Goal: Transaction & Acquisition: Obtain resource

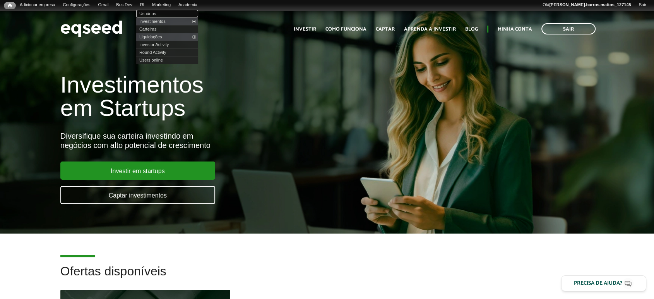
click at [152, 11] on link "Usuários" at bounding box center [167, 14] width 62 height 8
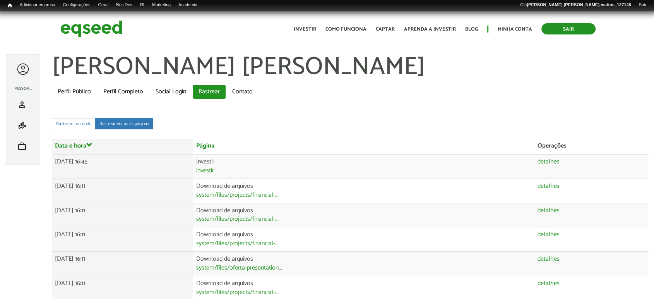
click at [567, 24] on link "Sair" at bounding box center [568, 28] width 54 height 11
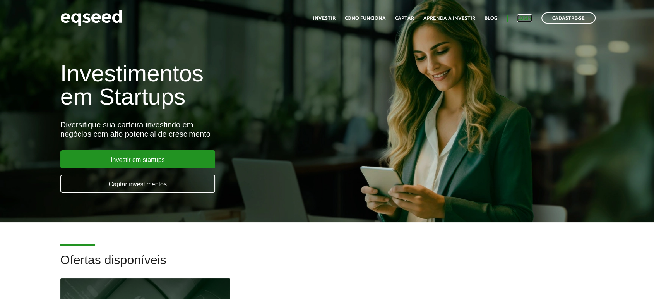
click at [527, 19] on link "Login" at bounding box center [524, 18] width 15 height 5
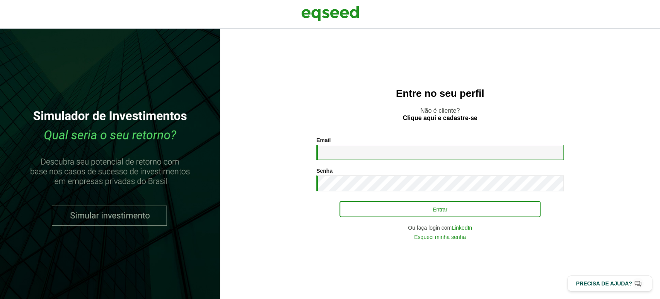
type input "**********"
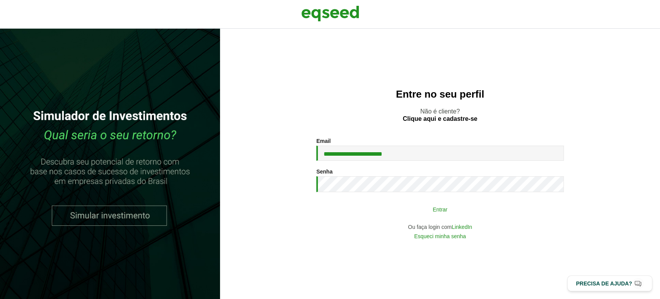
click at [396, 202] on button "Entrar" at bounding box center [440, 209] width 201 height 15
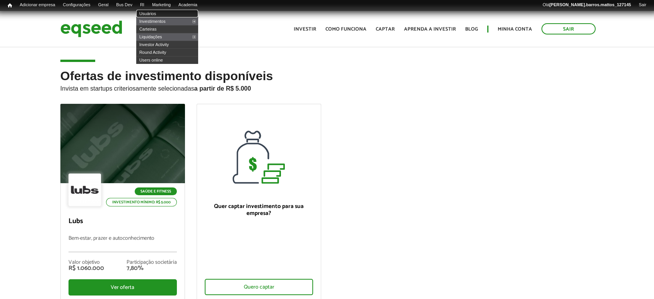
click at [152, 11] on link "Usuários" at bounding box center [167, 14] width 62 height 8
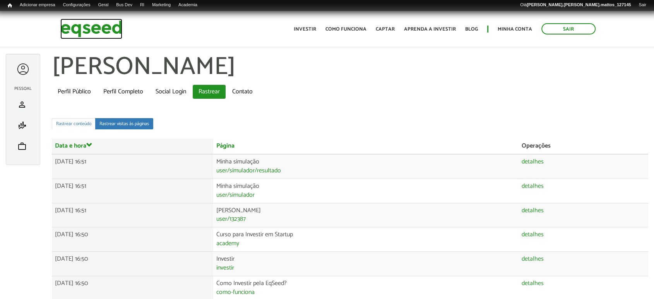
click at [71, 34] on img at bounding box center [91, 29] width 62 height 20
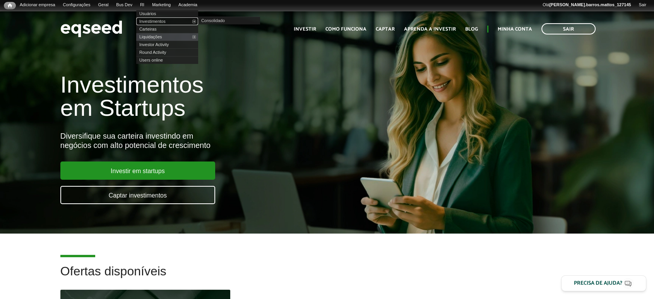
click at [152, 20] on link "Investimentos" at bounding box center [167, 21] width 62 height 8
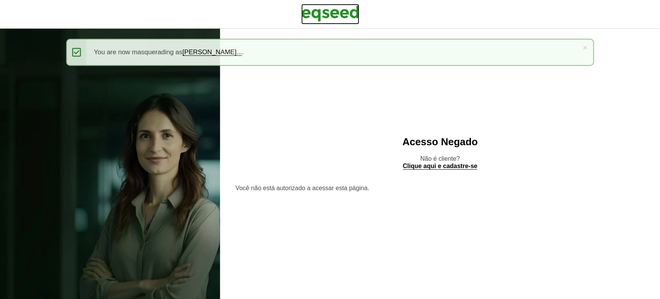
click at [337, 12] on img at bounding box center [330, 13] width 58 height 19
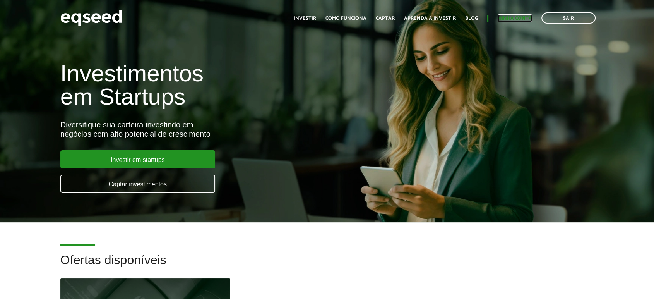
click at [528, 16] on link "Minha conta" at bounding box center [514, 18] width 34 height 5
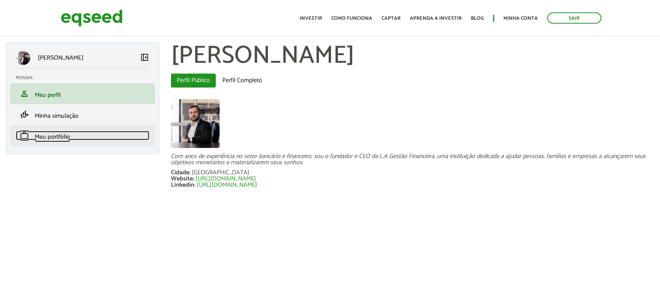
click at [56, 138] on span "Meu portfólio" at bounding box center [52, 136] width 35 height 10
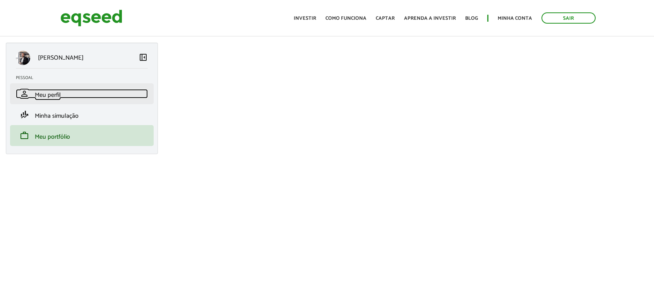
click at [52, 94] on span "Meu perfil" at bounding box center [48, 95] width 26 height 10
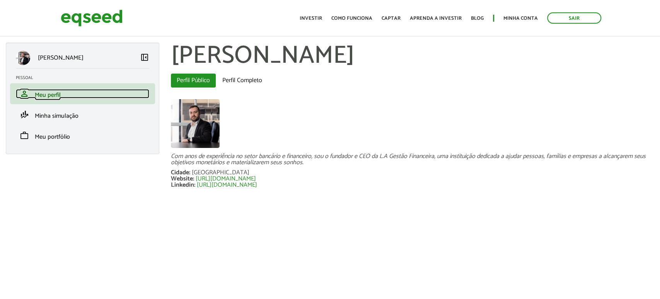
click at [52, 94] on span "Meu perfil" at bounding box center [48, 95] width 26 height 10
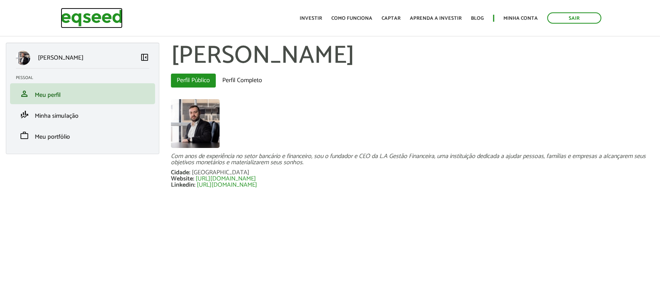
click at [97, 16] on img at bounding box center [92, 18] width 62 height 20
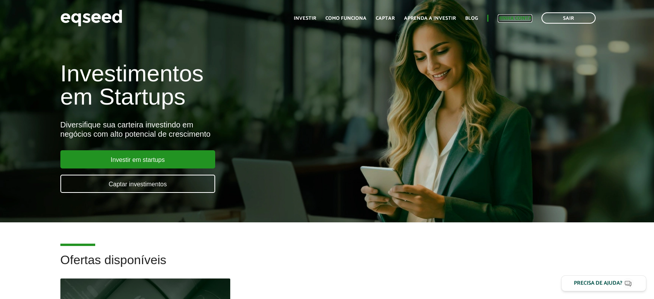
click at [531, 16] on link "Minha conta" at bounding box center [514, 18] width 34 height 5
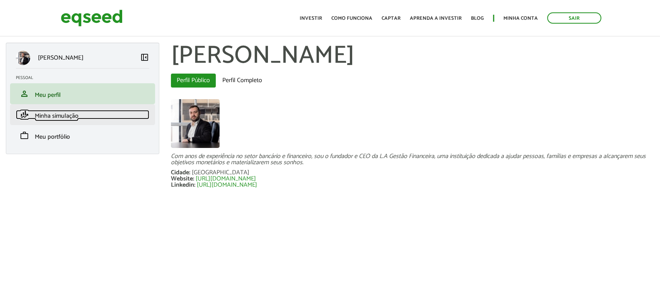
click at [103, 117] on link "finance_mode Minha simulação" at bounding box center [82, 114] width 133 height 9
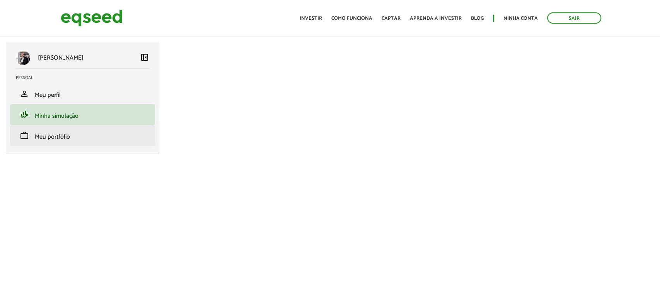
click at [92, 142] on li "work Meu portfólio" at bounding box center [82, 135] width 145 height 21
click at [87, 140] on li "work Meu portfólio" at bounding box center [82, 135] width 145 height 21
click at [53, 133] on span "Meu portfólio" at bounding box center [52, 136] width 35 height 10
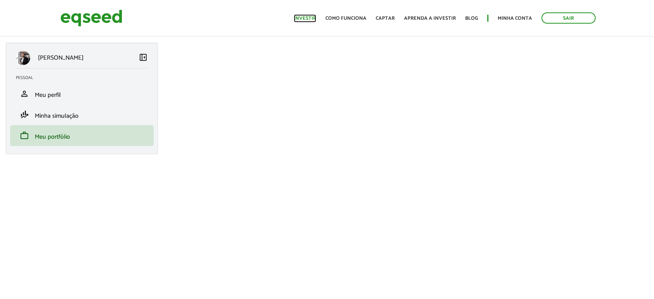
click at [311, 17] on link "Investir" at bounding box center [305, 18] width 22 height 5
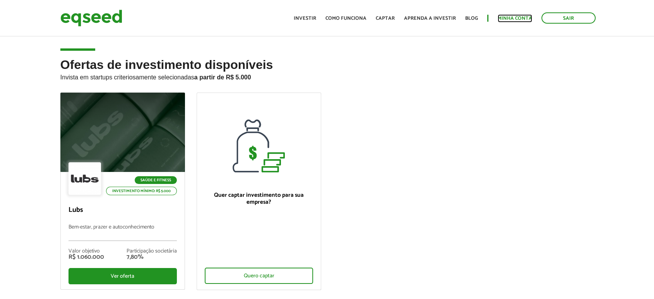
click at [509, 16] on link "Minha conta" at bounding box center [514, 18] width 34 height 5
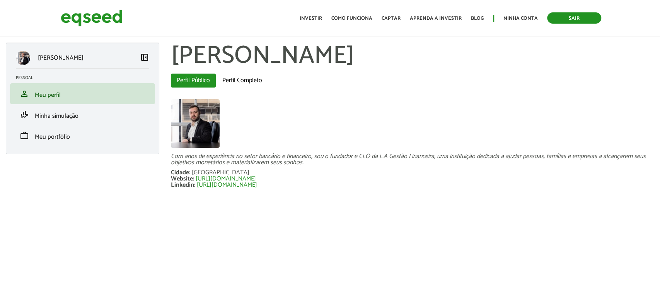
click at [574, 15] on link "Sair" at bounding box center [574, 17] width 54 height 11
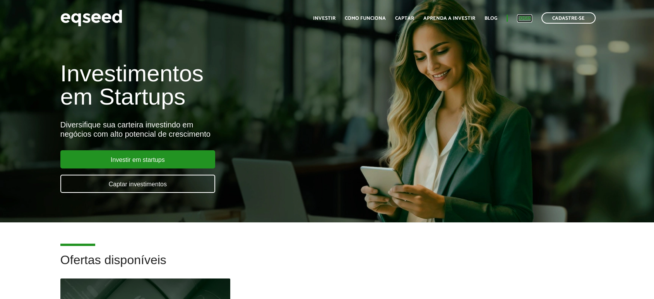
click at [529, 18] on link "Login" at bounding box center [524, 18] width 15 height 5
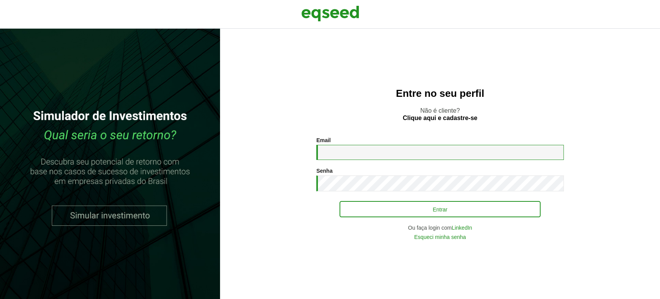
type input "**********"
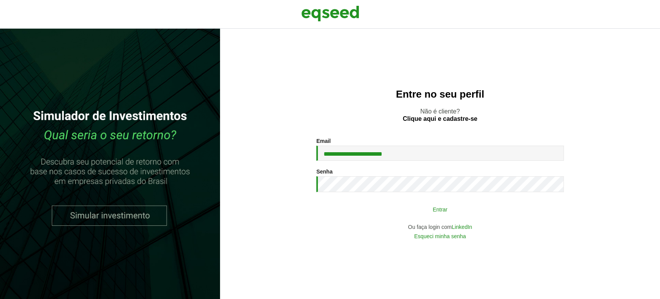
click at [351, 217] on div "**********" at bounding box center [440, 188] width 248 height 101
click at [357, 215] on button "Entrar" at bounding box center [440, 209] width 201 height 15
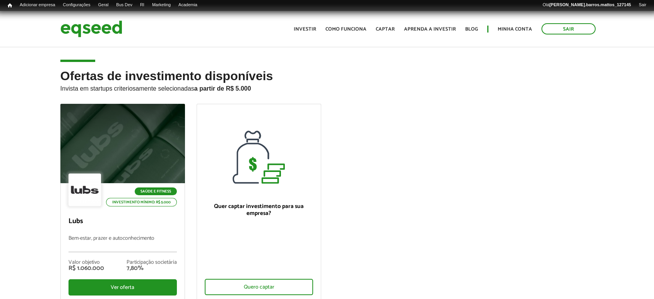
click at [518, 23] on ul "Início Investir Como funciona Captar Aprenda a investir Blog Minha conta Sair" at bounding box center [444, 28] width 309 height 11
click at [519, 27] on link "Minha conta" at bounding box center [514, 29] width 34 height 5
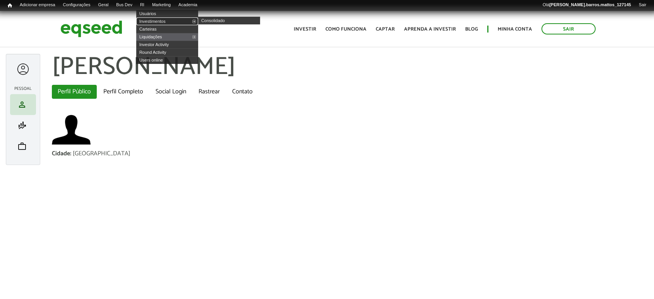
click at [151, 17] on link "Investimentos" at bounding box center [167, 21] width 62 height 8
click at [152, 14] on link "Usuários" at bounding box center [167, 14] width 62 height 8
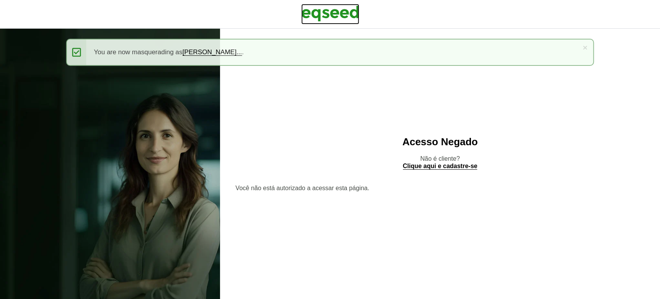
click at [304, 21] on img at bounding box center [330, 13] width 58 height 19
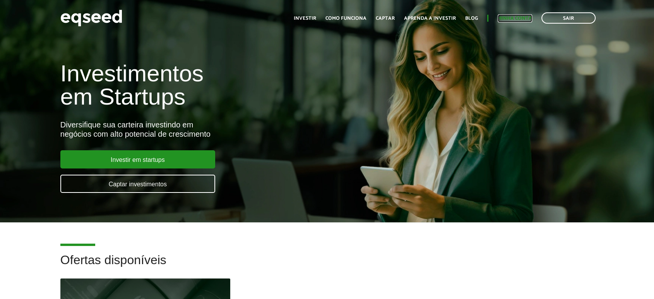
click at [527, 19] on link "Minha conta" at bounding box center [514, 18] width 34 height 5
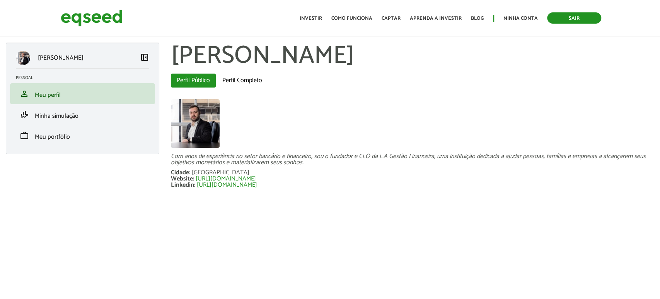
click at [565, 15] on link "Sair" at bounding box center [574, 17] width 54 height 11
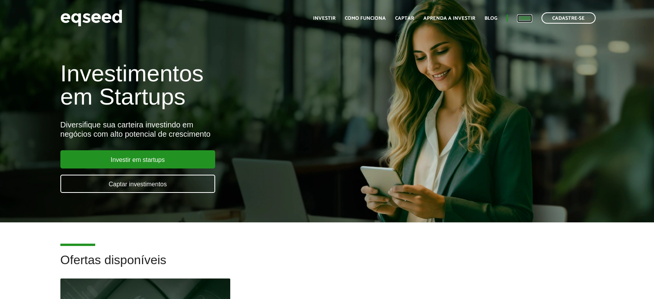
click at [524, 16] on link "Login" at bounding box center [524, 18] width 15 height 5
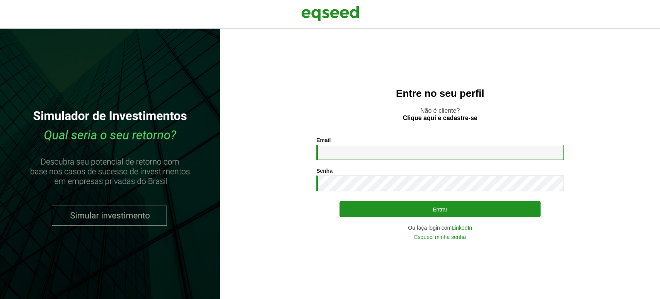
type input "**********"
click at [381, 219] on div "**********" at bounding box center [440, 188] width 248 height 102
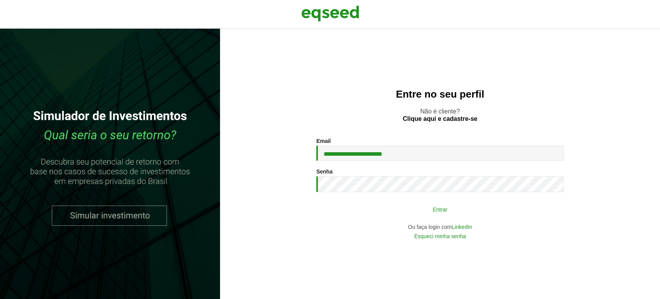
click at [384, 206] on button "Entrar" at bounding box center [440, 209] width 201 height 15
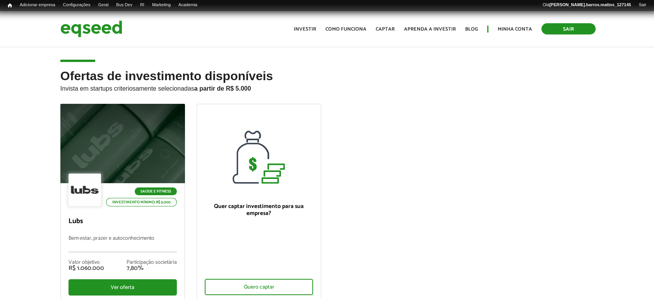
click at [563, 27] on link "Sair" at bounding box center [568, 28] width 54 height 11
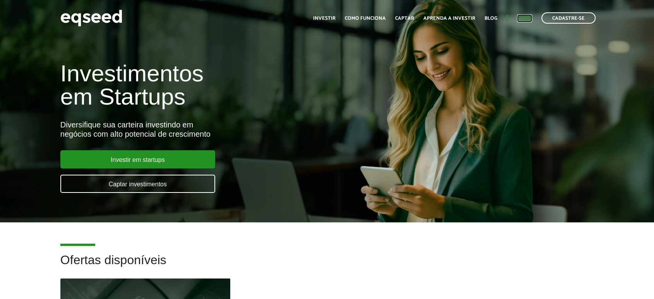
click at [524, 17] on link "Login" at bounding box center [524, 18] width 15 height 5
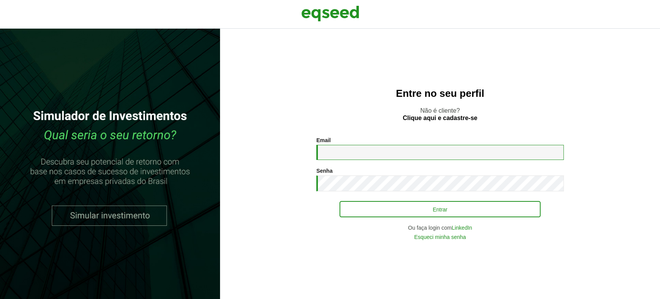
type input "**********"
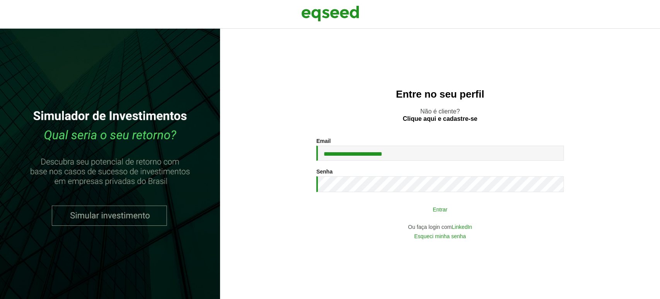
click at [381, 207] on button "Entrar" at bounding box center [440, 209] width 201 height 15
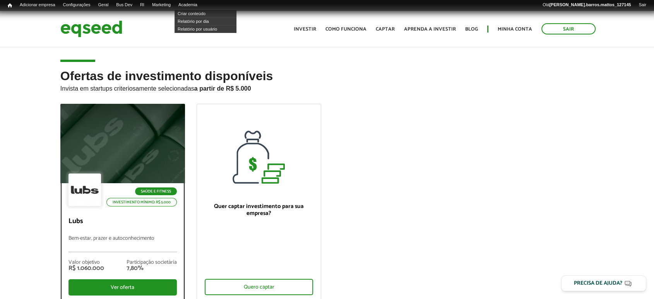
click at [156, 148] on div at bounding box center [122, 143] width 149 height 95
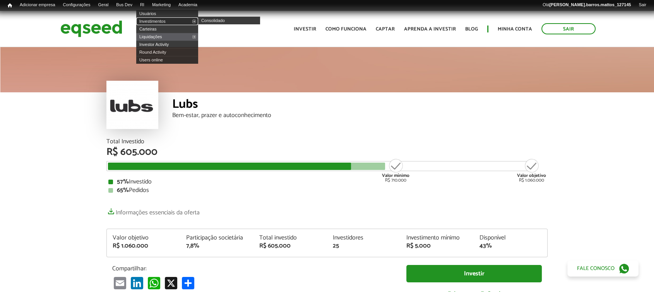
click at [181, 19] on link "Investimentos" at bounding box center [167, 21] width 62 height 8
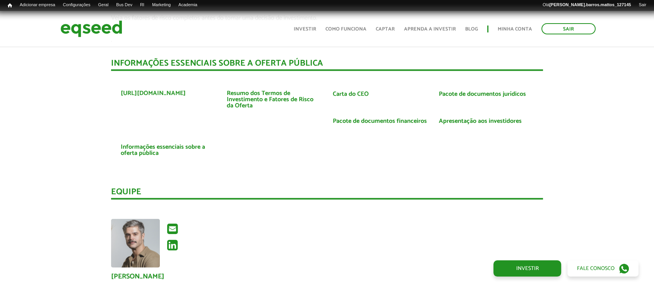
scroll to position [1596, 0]
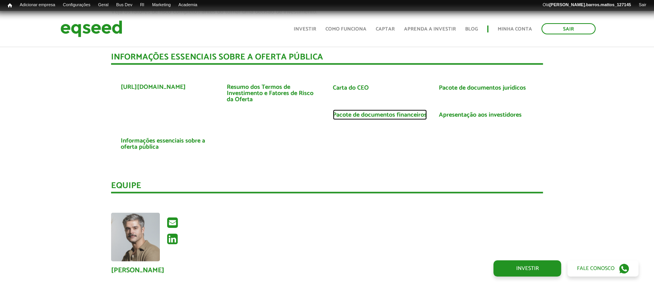
click at [350, 112] on link "Pacote de documentos financeiros" at bounding box center [380, 115] width 94 height 6
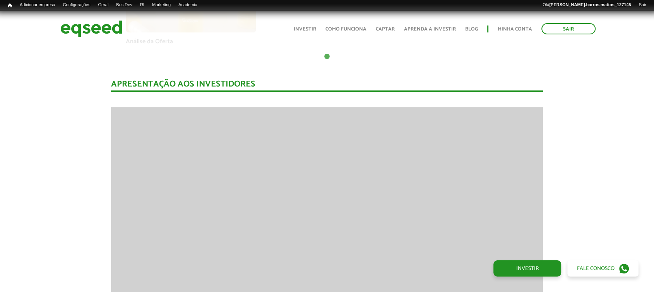
scroll to position [701, 0]
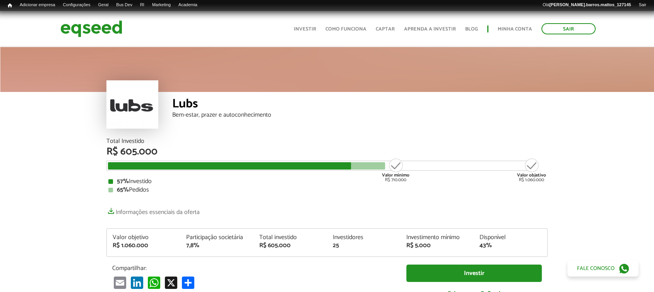
scroll to position [0, 0]
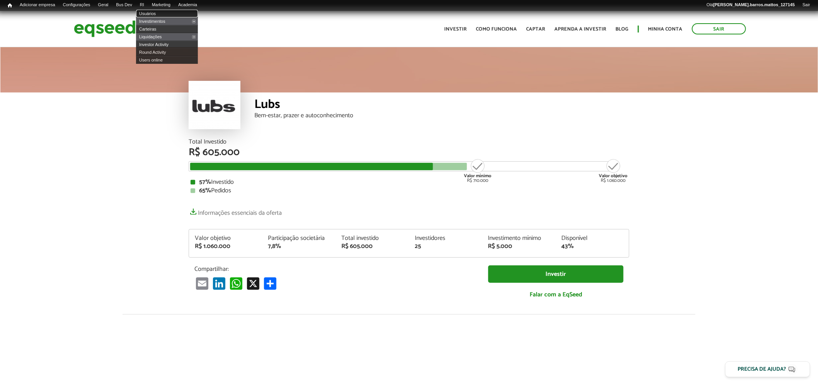
click at [153, 17] on link "Usuários" at bounding box center [167, 14] width 62 height 8
